Goal: Task Accomplishment & Management: Use online tool/utility

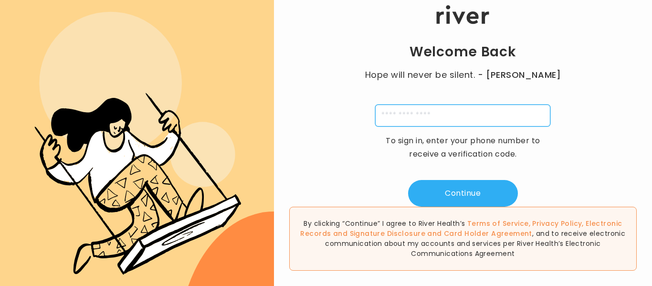
click at [455, 117] on input "tel" at bounding box center [462, 116] width 175 height 22
type input "**********"
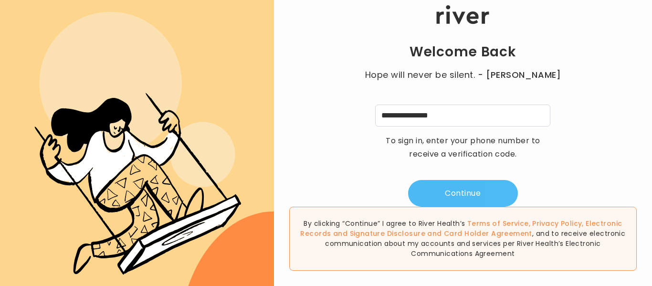
click at [461, 201] on button "Continue" at bounding box center [463, 193] width 110 height 27
type input "*"
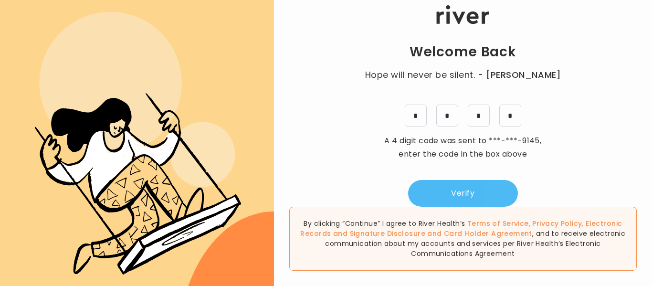
click at [461, 191] on button "Verify" at bounding box center [463, 193] width 110 height 27
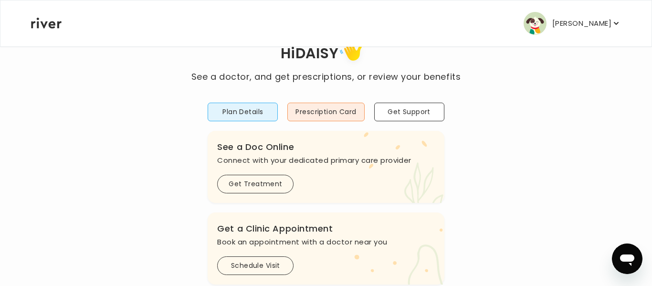
scroll to position [38, 0]
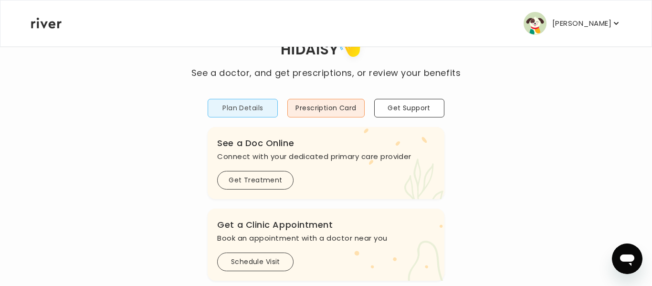
click at [232, 111] on button "Plan Details" at bounding box center [243, 108] width 70 height 19
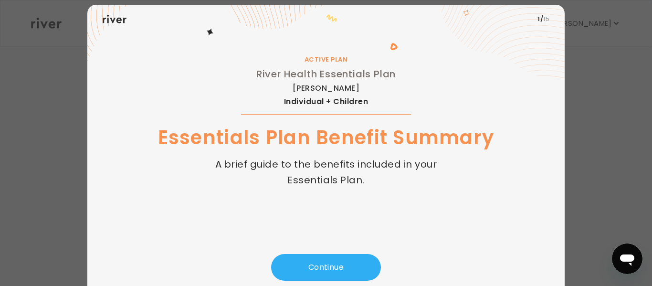
scroll to position [55, 0]
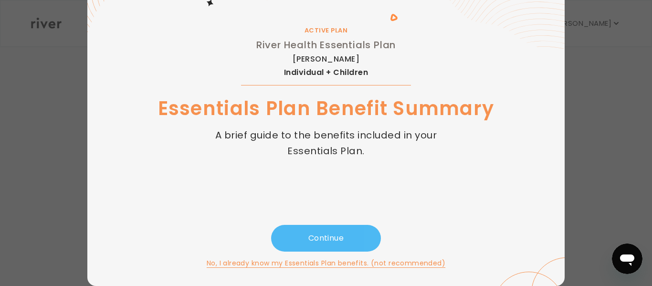
click at [347, 240] on button "Continue" at bounding box center [326, 238] width 110 height 27
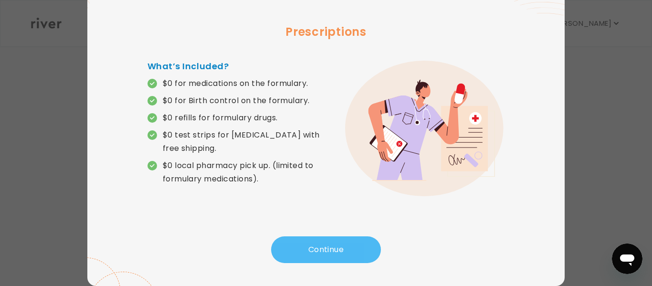
click at [346, 245] on button "Continue" at bounding box center [326, 249] width 110 height 27
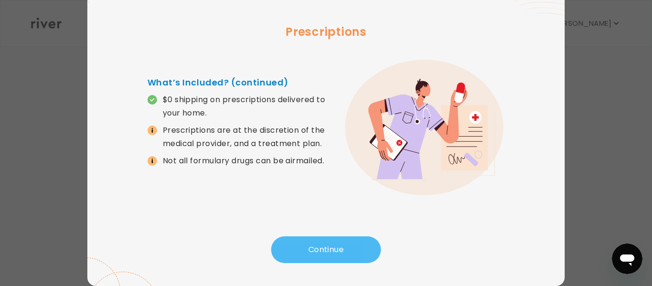
click at [346, 245] on button "Continue" at bounding box center [326, 249] width 110 height 27
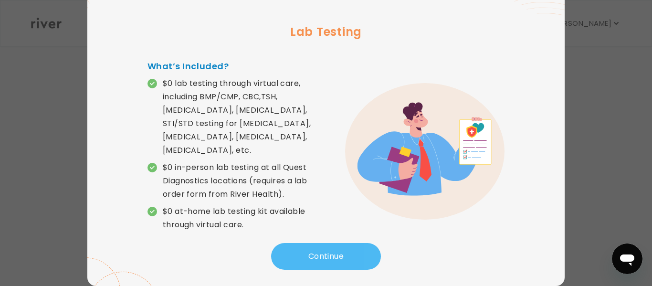
click at [346, 245] on button "Continue" at bounding box center [326, 256] width 110 height 27
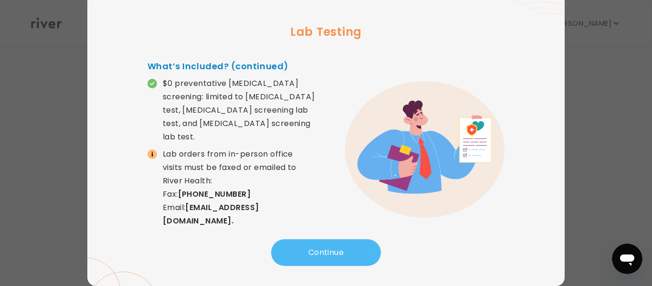
click at [346, 245] on button "Continue" at bounding box center [326, 252] width 110 height 27
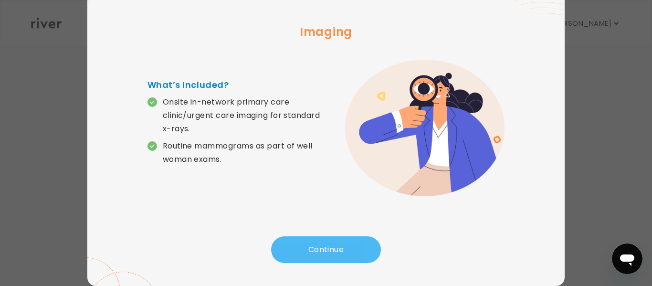
click at [345, 252] on button "Continue" at bounding box center [326, 249] width 110 height 27
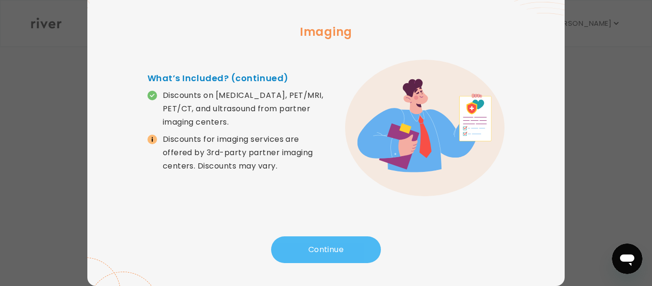
click at [345, 252] on button "Continue" at bounding box center [326, 249] width 110 height 27
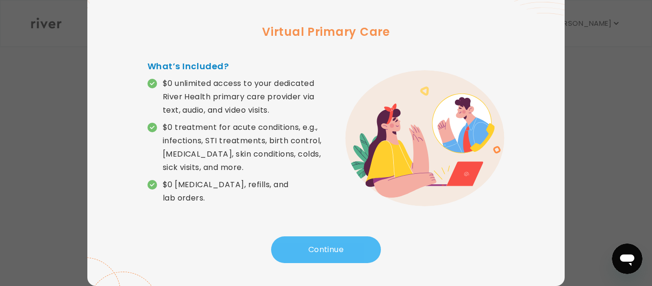
click at [345, 252] on button "Continue" at bounding box center [326, 249] width 110 height 27
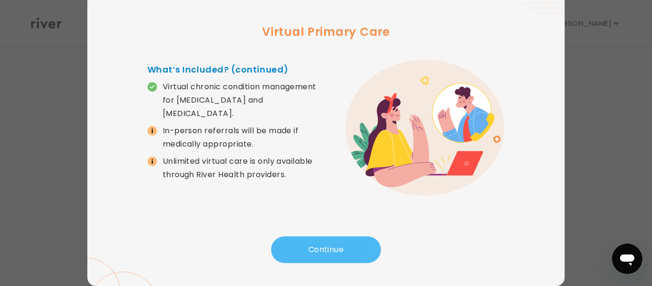
click at [345, 252] on button "Continue" at bounding box center [326, 249] width 110 height 27
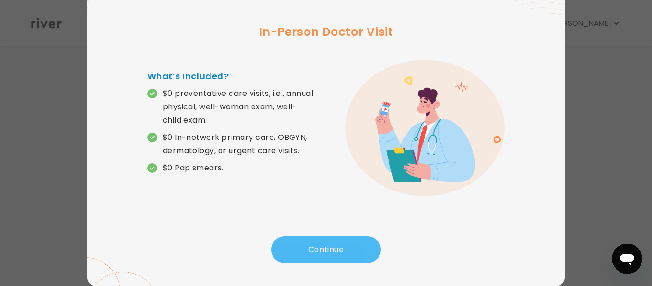
click at [345, 252] on button "Continue" at bounding box center [326, 249] width 110 height 27
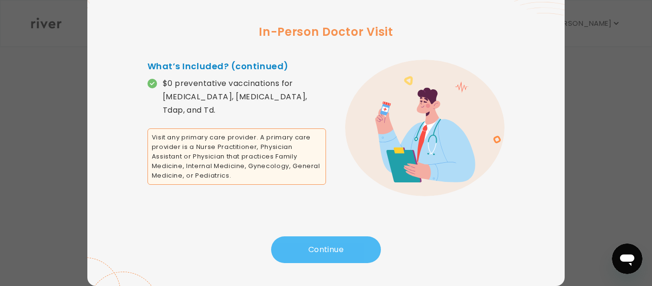
click at [345, 252] on button "Continue" at bounding box center [326, 249] width 110 height 27
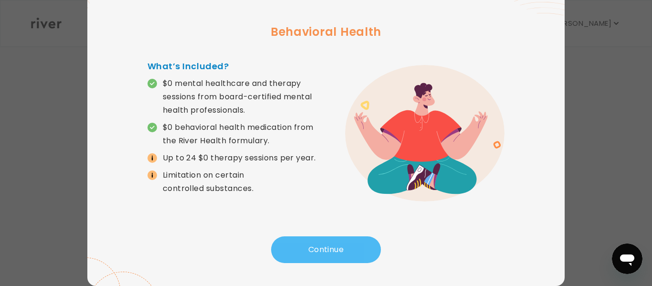
click at [345, 252] on button "Continue" at bounding box center [326, 249] width 110 height 27
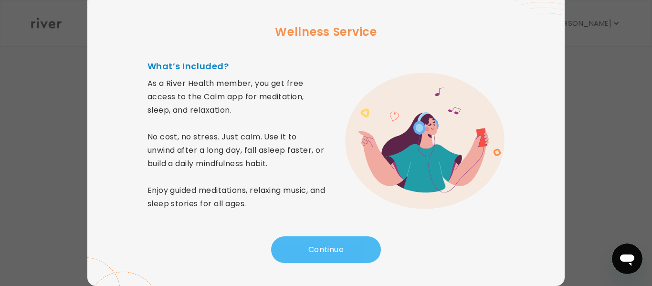
click at [345, 252] on button "Continue" at bounding box center [326, 249] width 110 height 27
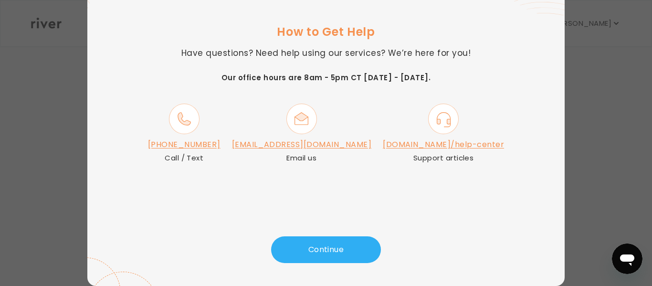
click at [221, 147] on link "[PHONE_NUMBER]" at bounding box center [184, 144] width 73 height 11
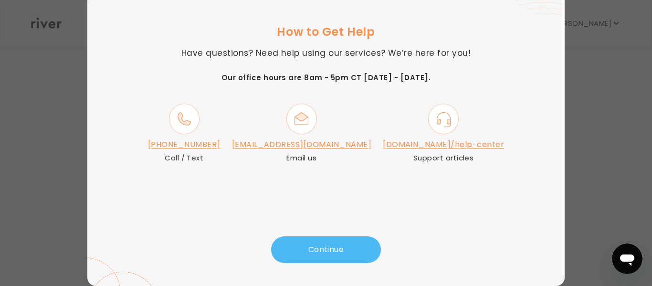
click at [308, 255] on button "Continue" at bounding box center [326, 249] width 110 height 27
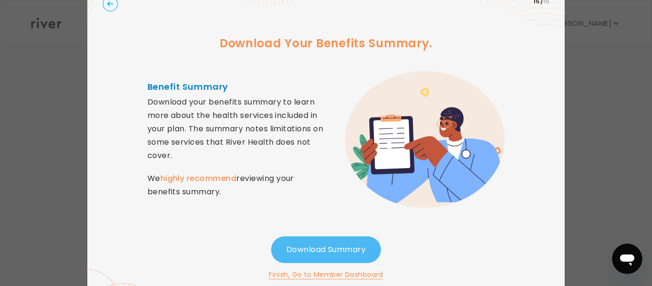
click at [308, 255] on button "Download Summary" at bounding box center [326, 249] width 110 height 27
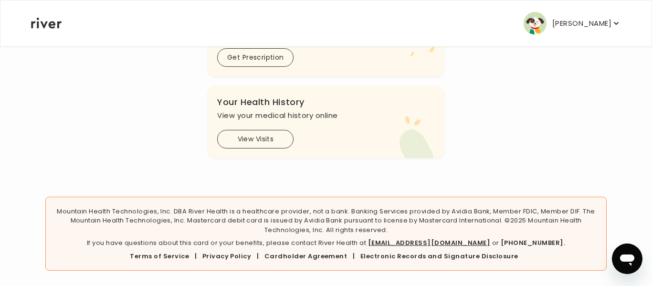
scroll to position [0, 0]
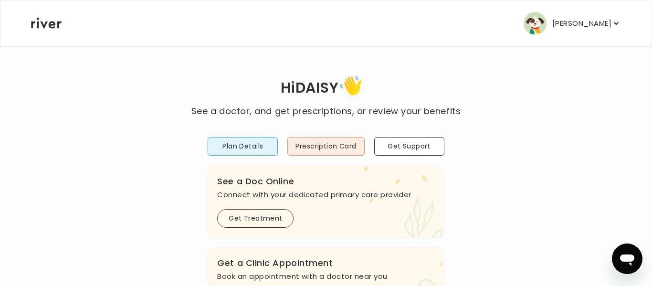
click at [617, 24] on icon "button" at bounding box center [616, 23] width 5 height 3
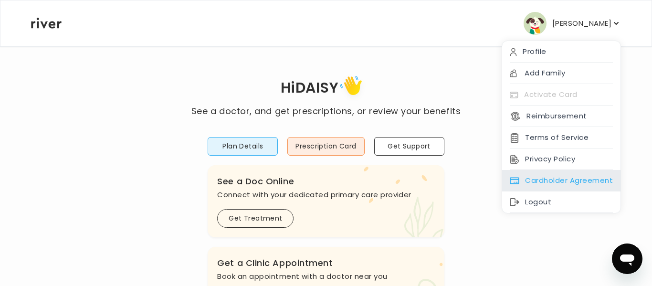
click at [578, 178] on div "Cardholder Agreement" at bounding box center [561, 180] width 118 height 21
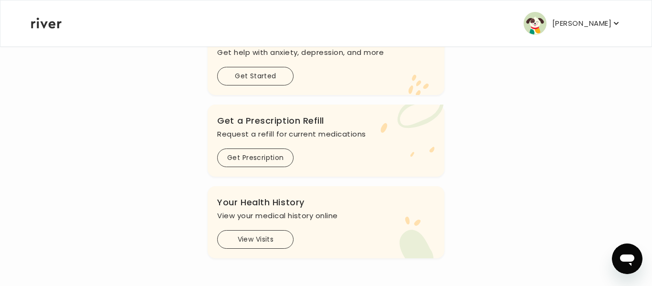
scroll to position [304, 0]
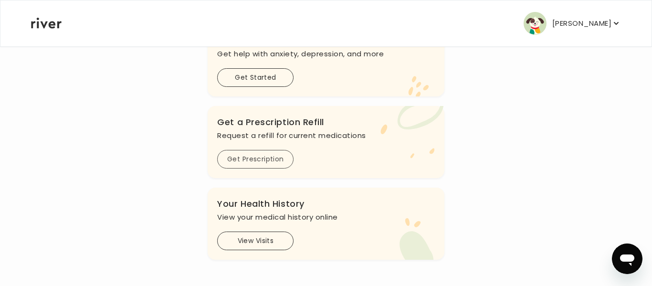
click at [280, 164] on button "Get Prescription" at bounding box center [255, 159] width 76 height 19
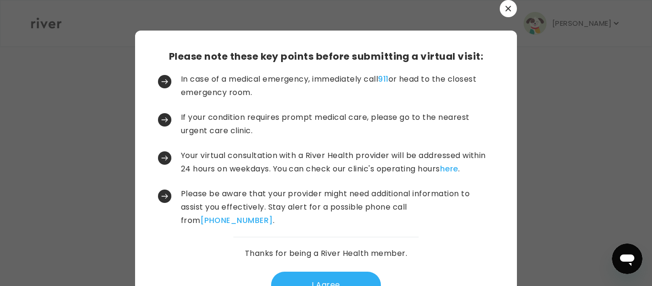
scroll to position [35, 0]
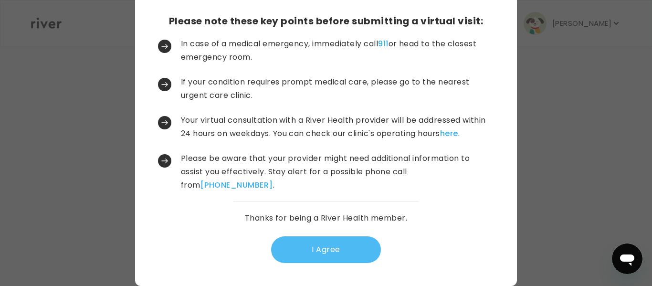
click at [339, 247] on button "I Agree" at bounding box center [326, 249] width 110 height 27
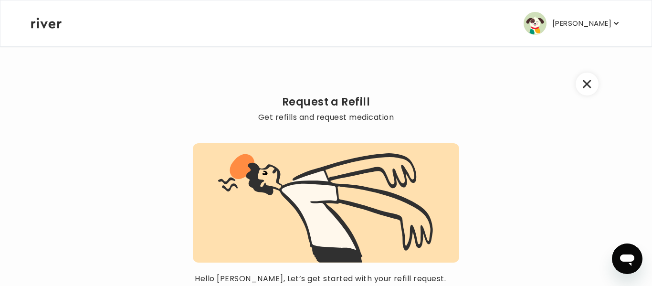
scroll to position [118, 0]
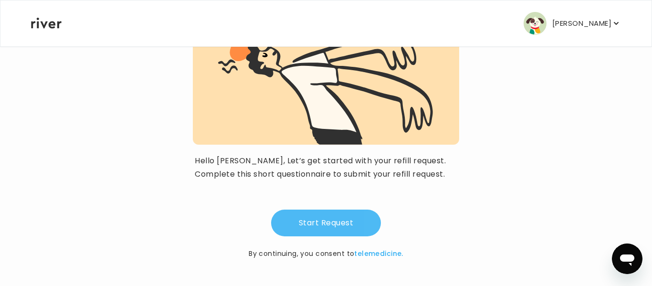
click at [339, 227] on button "Start Request" at bounding box center [326, 223] width 110 height 27
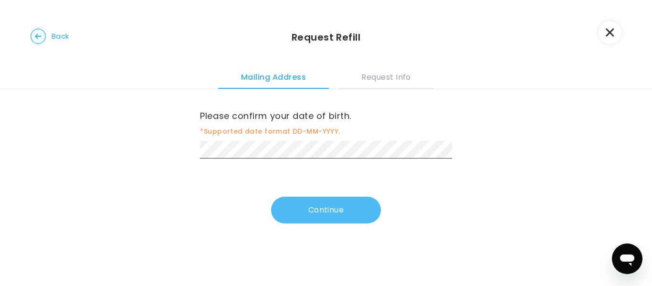
click at [322, 211] on button "Continue" at bounding box center [326, 210] width 110 height 27
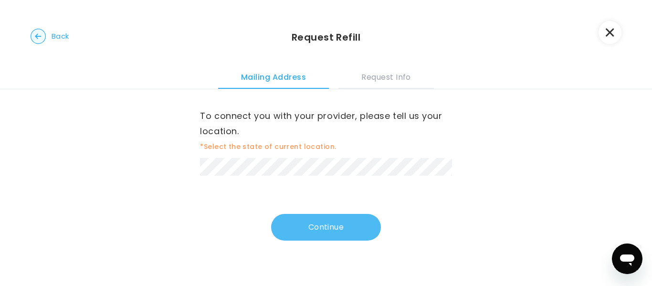
click at [333, 234] on button "Continue" at bounding box center [326, 227] width 110 height 27
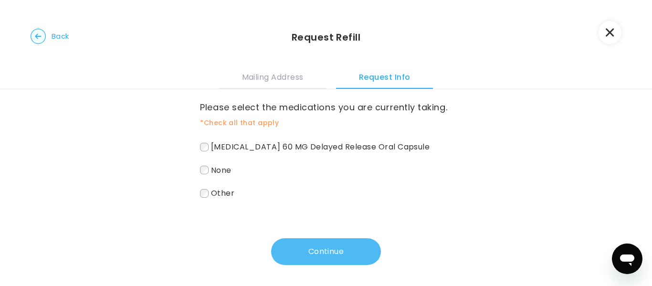
scroll to position [89, 0]
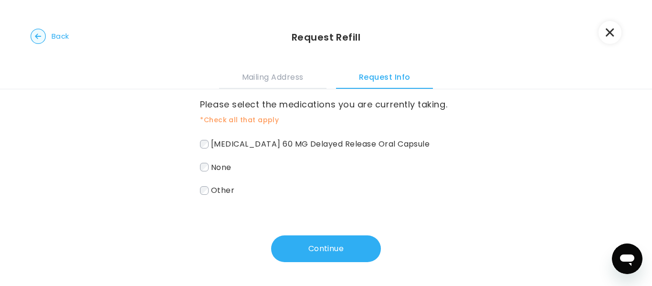
click at [214, 145] on span "[MEDICAL_DATA] 60 MG Delayed Release Oral Capsule" at bounding box center [320, 143] width 219 height 11
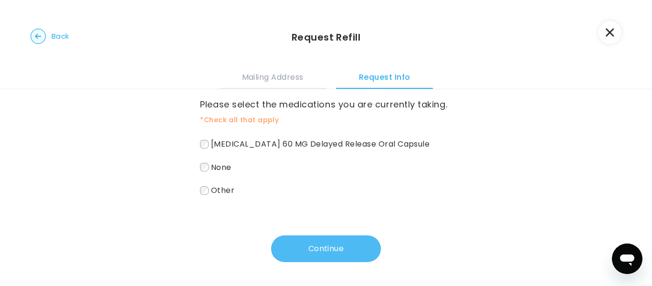
click at [328, 252] on button "Continue" at bounding box center [326, 248] width 110 height 27
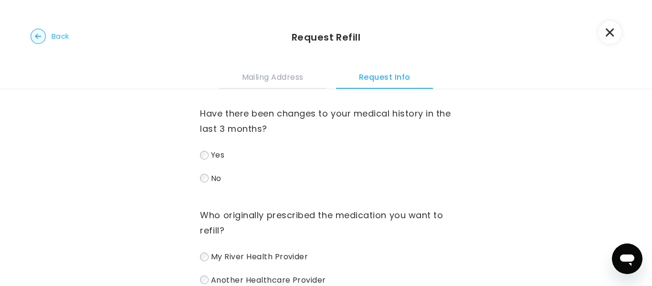
scroll to position [0, 0]
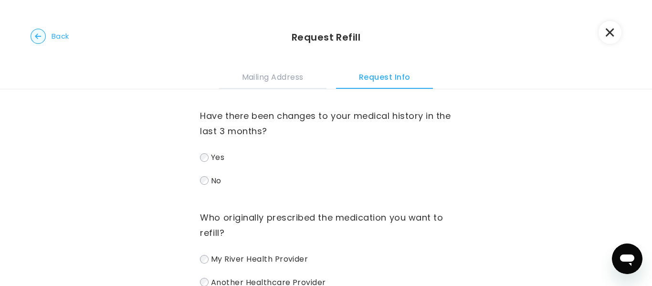
click at [217, 179] on span "No" at bounding box center [216, 180] width 11 height 11
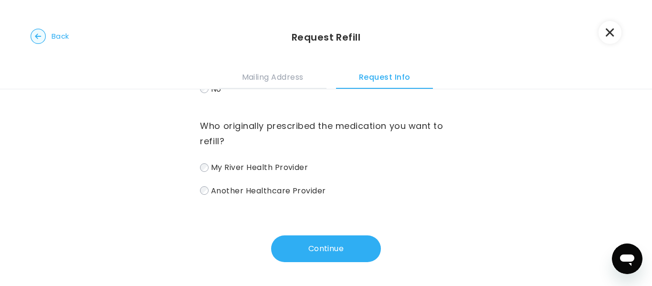
click at [238, 191] on span "Another Healthcare Provider" at bounding box center [268, 190] width 115 height 11
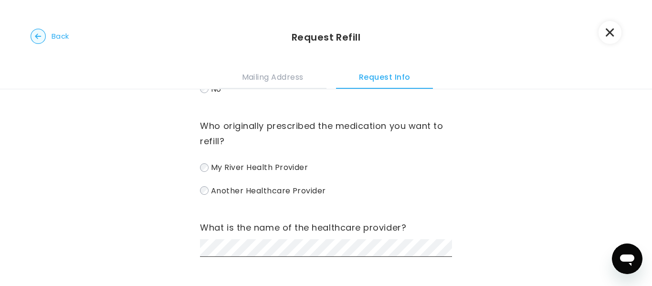
scroll to position [151, 0]
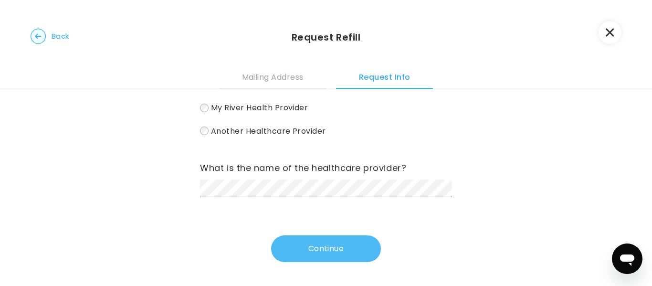
click at [317, 256] on button "Continue" at bounding box center [326, 248] width 110 height 27
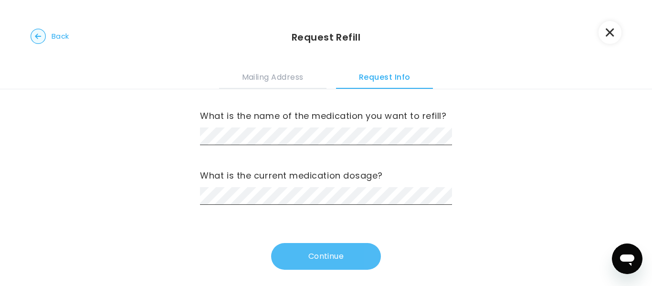
click at [340, 250] on button "Continue" at bounding box center [326, 256] width 110 height 27
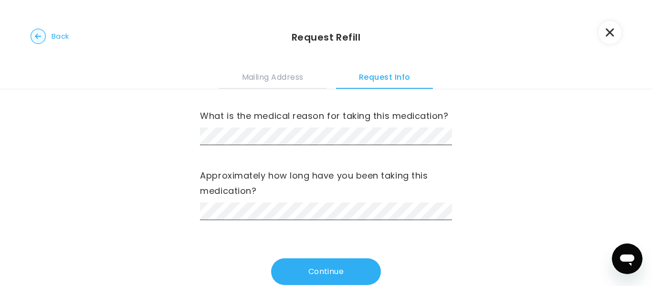
click at [613, 35] on icon "button" at bounding box center [610, 33] width 8 height 8
